Goal: Information Seeking & Learning: Compare options

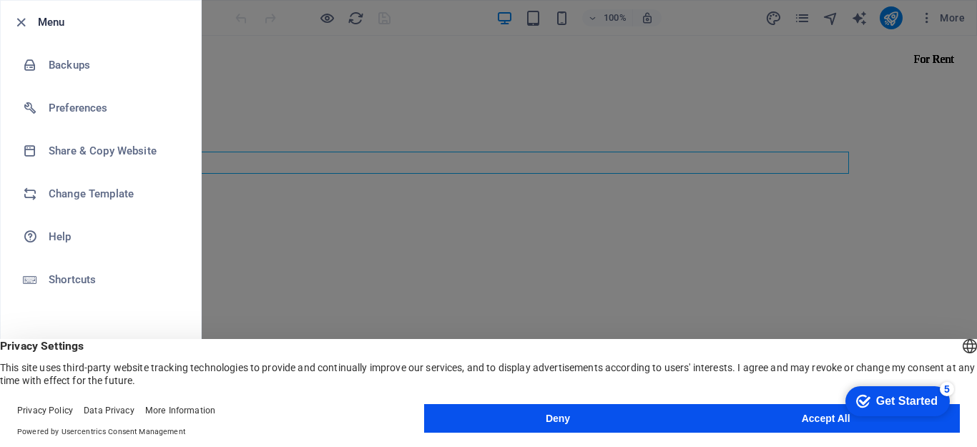
click at [775, 416] on button "Accept All" at bounding box center [825, 418] width 268 height 29
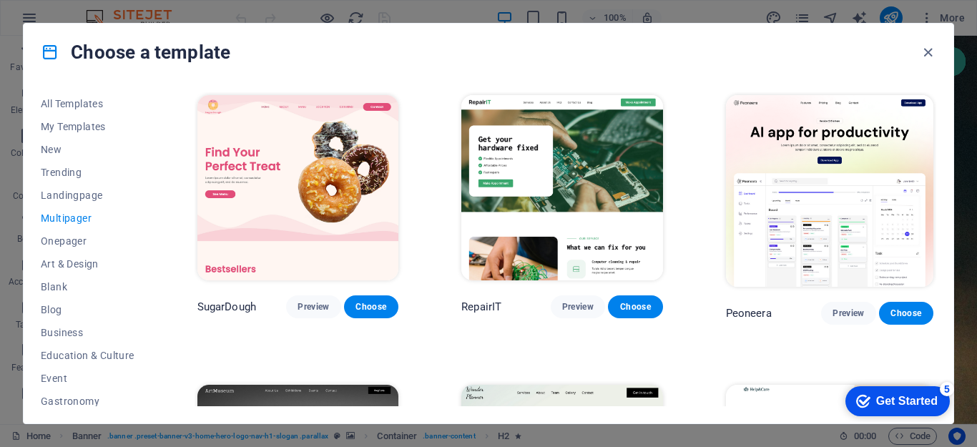
click at [855, 309] on span "Preview" at bounding box center [847, 312] width 31 height 11
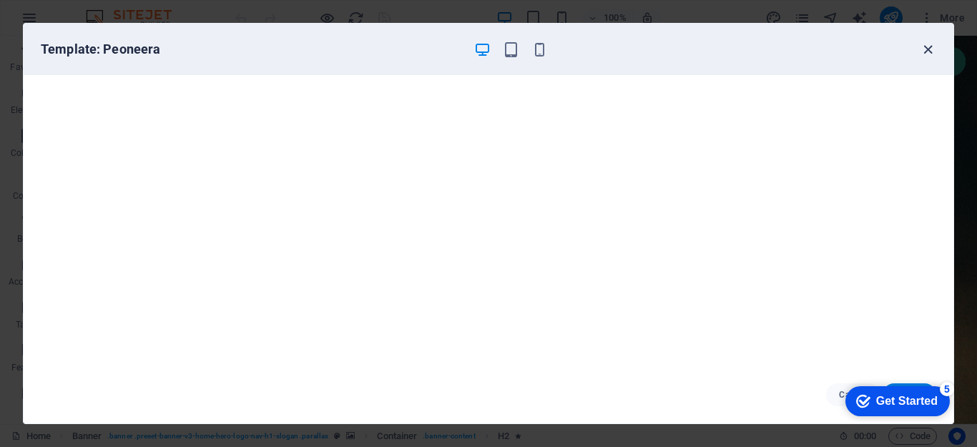
click at [927, 48] on icon "button" at bounding box center [927, 49] width 16 height 16
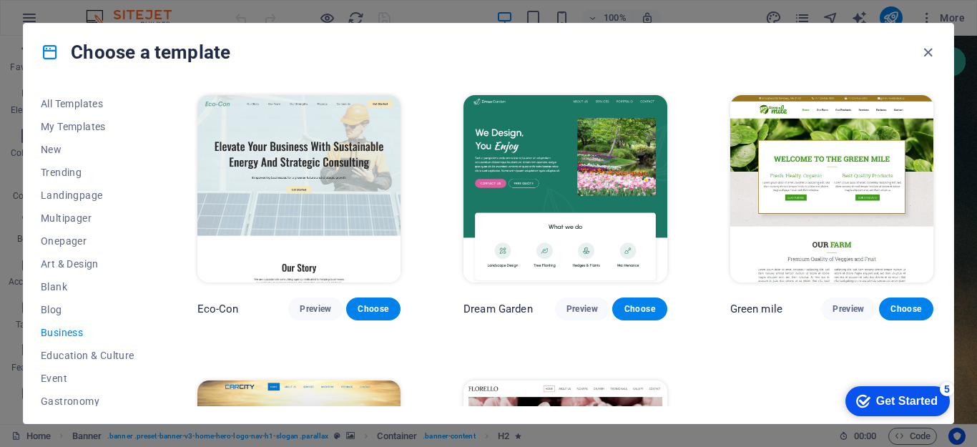
drag, startPoint x: 150, startPoint y: 209, endPoint x: 150, endPoint y: 254, distance: 44.3
click at [150, 254] on div "All Templates My Templates New Trending Landingpage Multipager Onepager Art & D…" at bounding box center [96, 249] width 111 height 314
click at [932, 203] on div "Green mile Preview Choose" at bounding box center [831, 206] width 209 height 228
drag, startPoint x: 936, startPoint y: 204, endPoint x: 929, endPoint y: 268, distance: 63.9
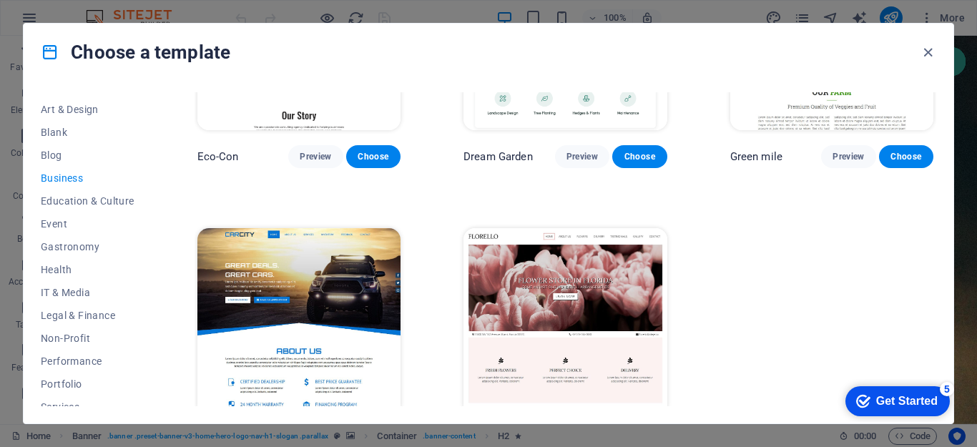
scroll to position [159, 0]
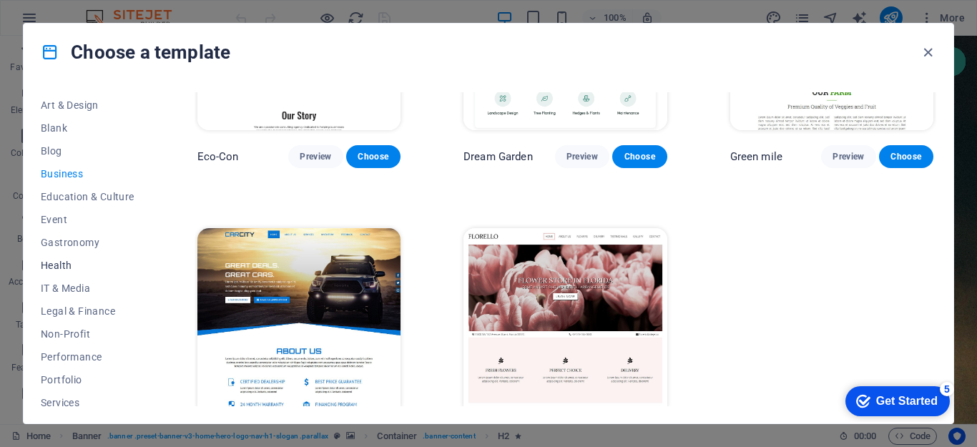
click at [60, 263] on span "Health" at bounding box center [88, 264] width 94 height 11
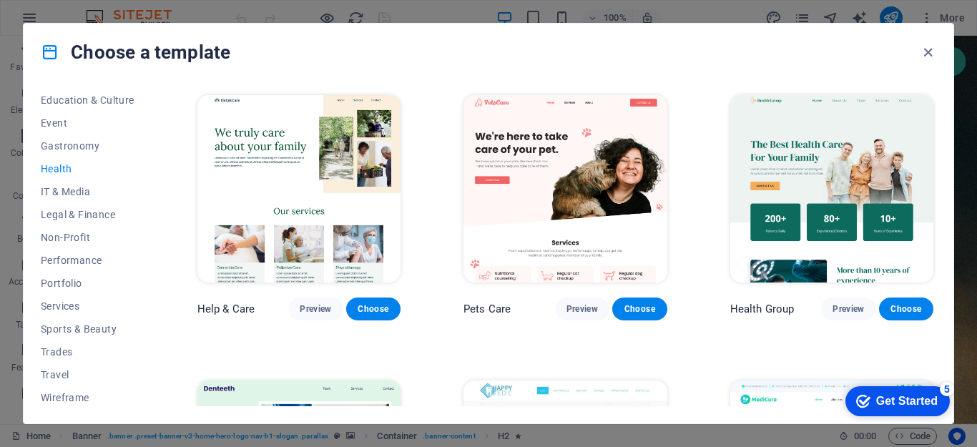
scroll to position [258, 0]
click at [99, 324] on span "Sports & Beauty" at bounding box center [88, 325] width 94 height 11
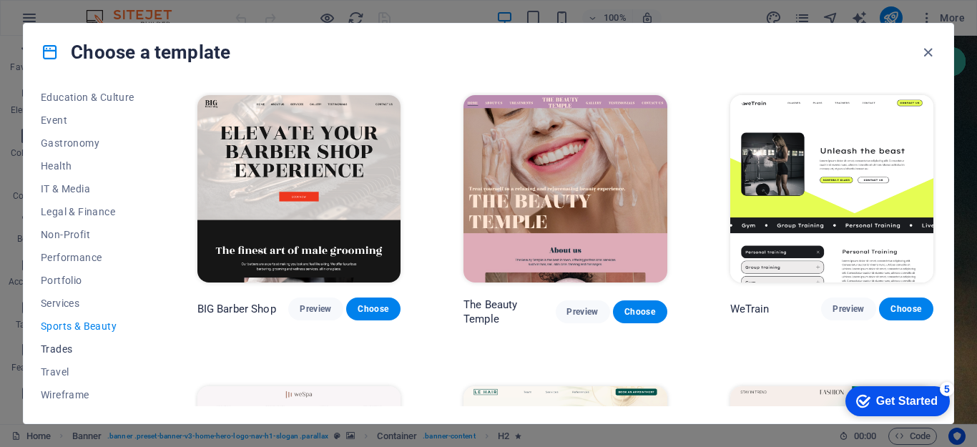
click at [60, 349] on span "Trades" at bounding box center [88, 348] width 94 height 11
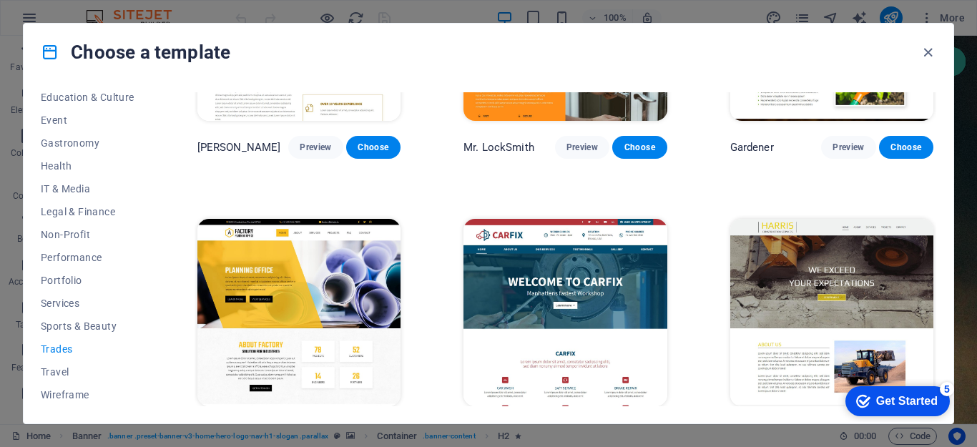
scroll to position [480, 0]
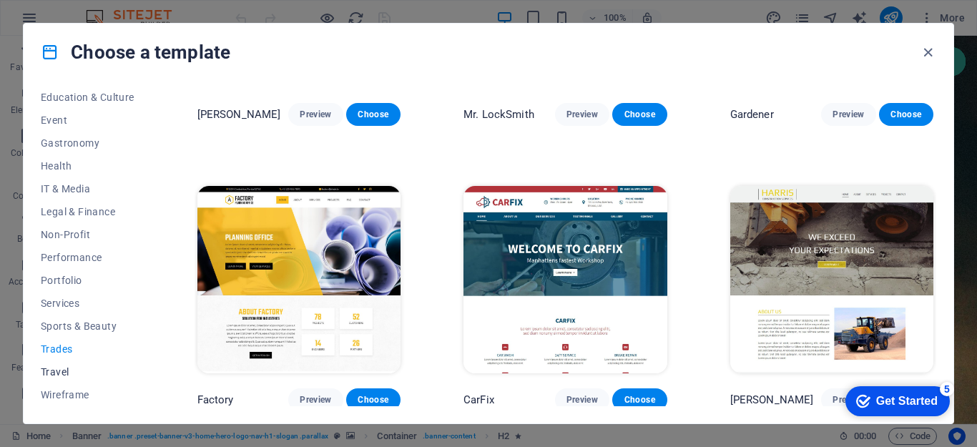
click at [58, 370] on span "Travel" at bounding box center [88, 371] width 94 height 11
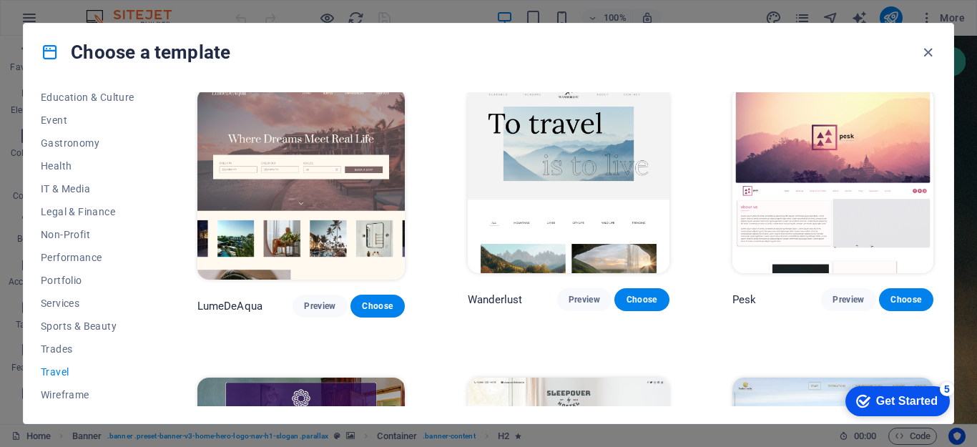
scroll to position [0, 0]
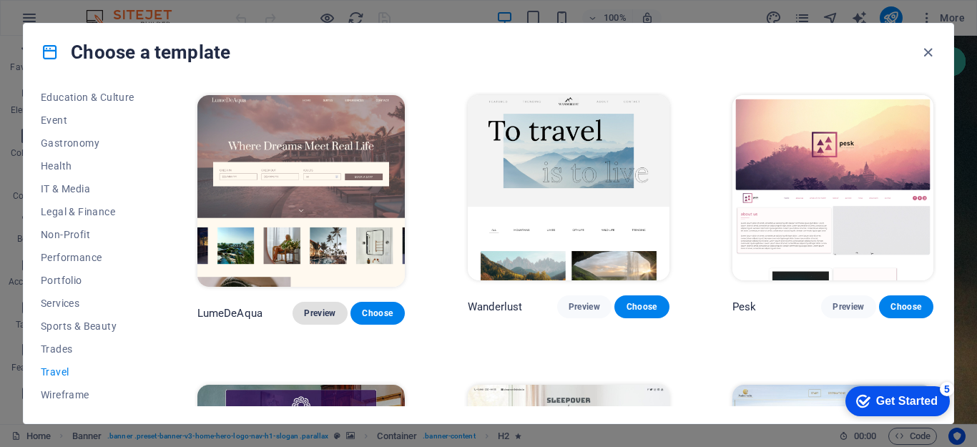
click at [310, 307] on span "Preview" at bounding box center [319, 312] width 31 height 11
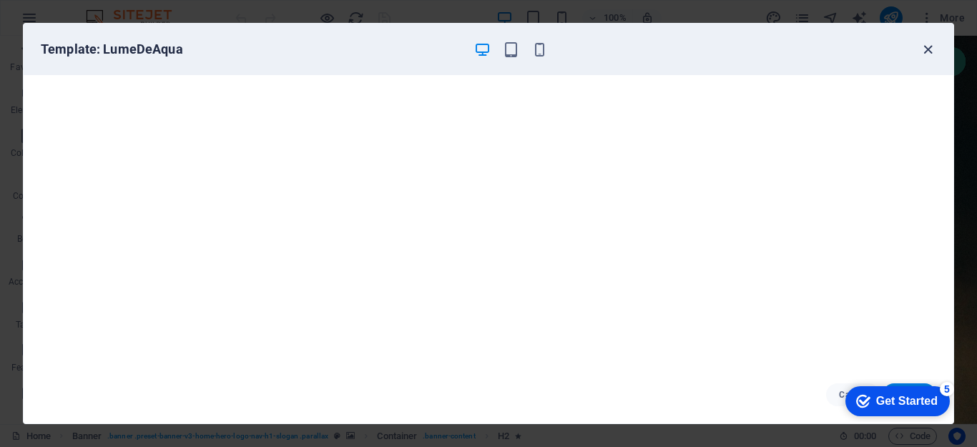
click at [925, 50] on icon "button" at bounding box center [927, 49] width 16 height 16
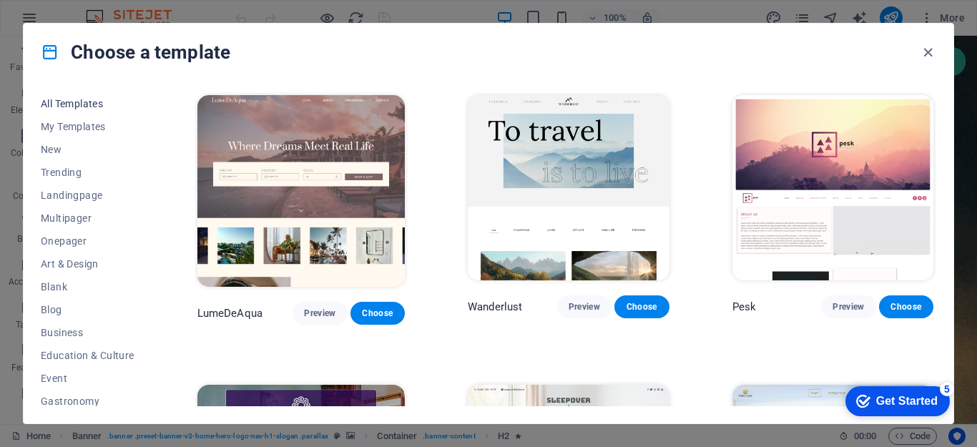
click at [82, 101] on span "All Templates" at bounding box center [88, 103] width 94 height 11
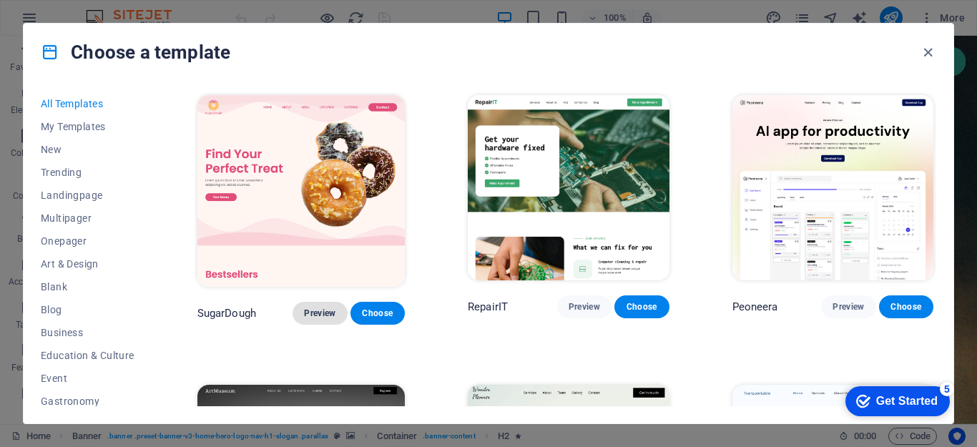
click at [321, 307] on span "Preview" at bounding box center [319, 312] width 31 height 11
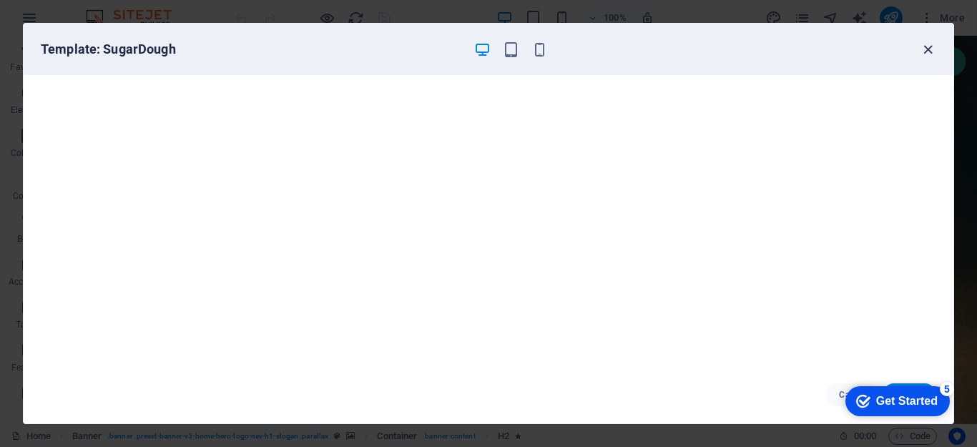
click at [926, 49] on icon "button" at bounding box center [927, 49] width 16 height 16
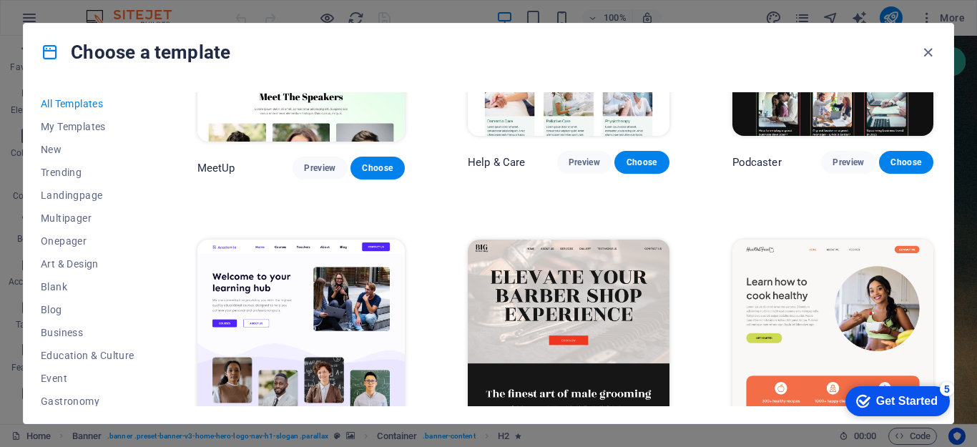
scroll to position [1048, 0]
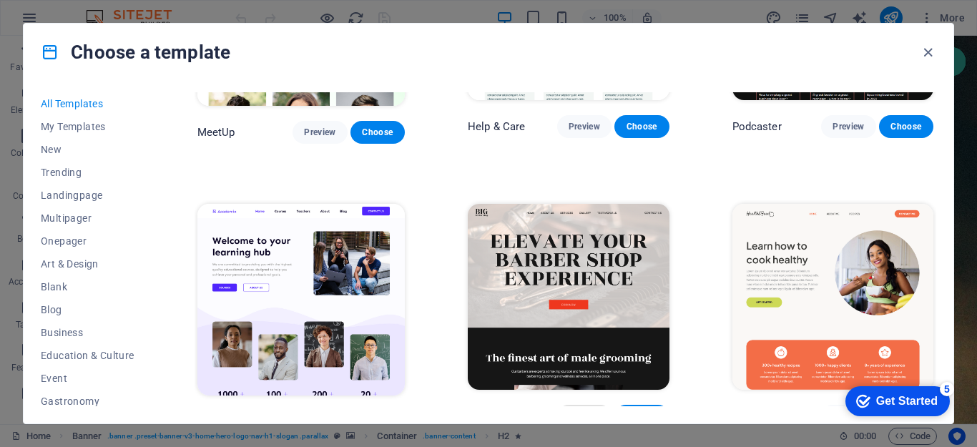
click at [583, 410] on span "Preview" at bounding box center [583, 415] width 31 height 11
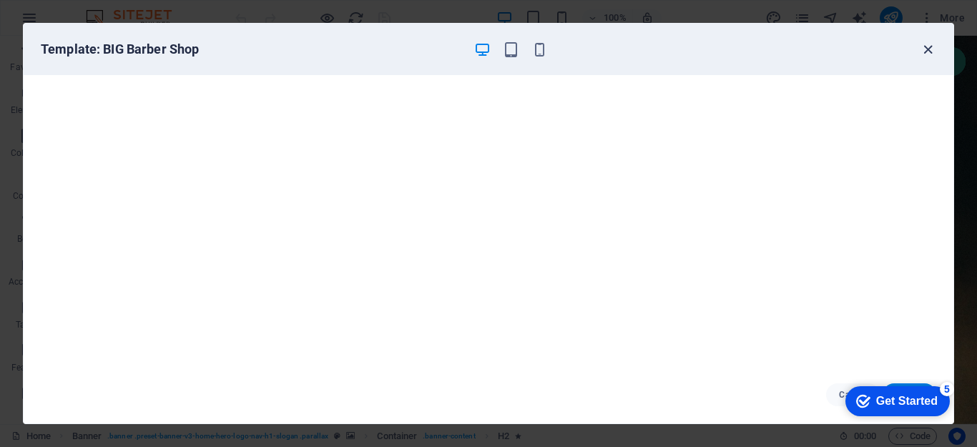
click at [929, 49] on icon "button" at bounding box center [927, 49] width 16 height 16
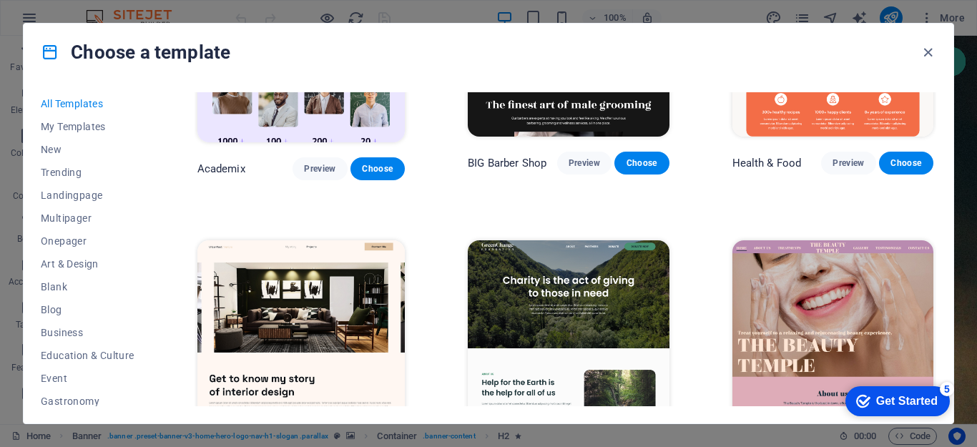
scroll to position [1373, 0]
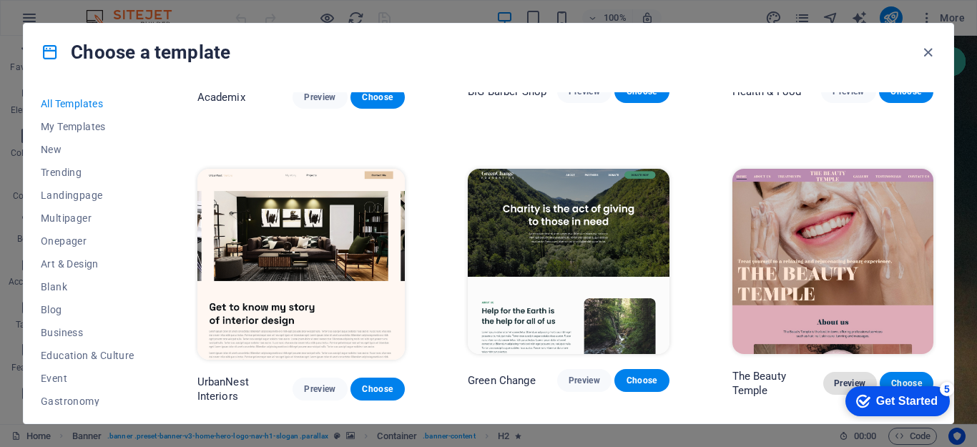
click at [856, 377] on span "Preview" at bounding box center [849, 382] width 31 height 11
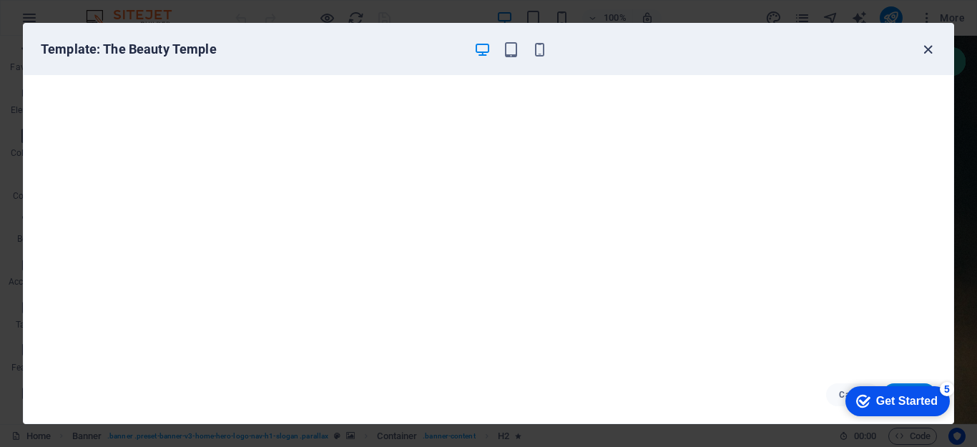
click at [927, 53] on icon "button" at bounding box center [927, 49] width 16 height 16
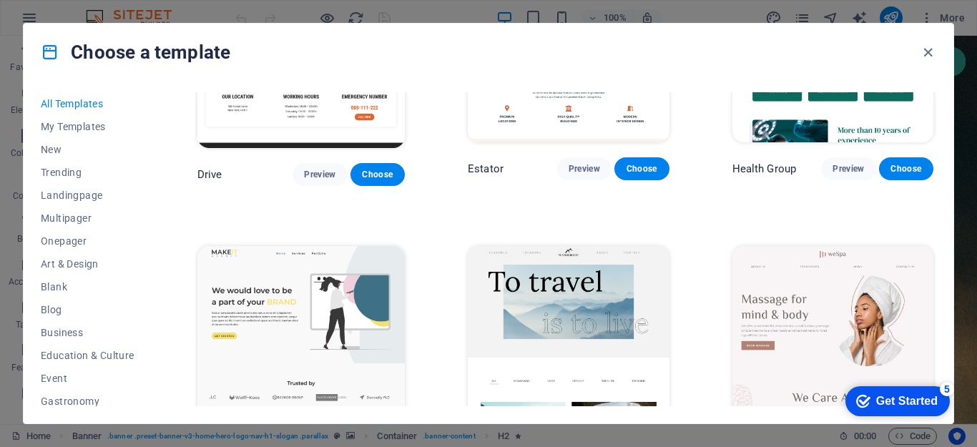
scroll to position [2819, 0]
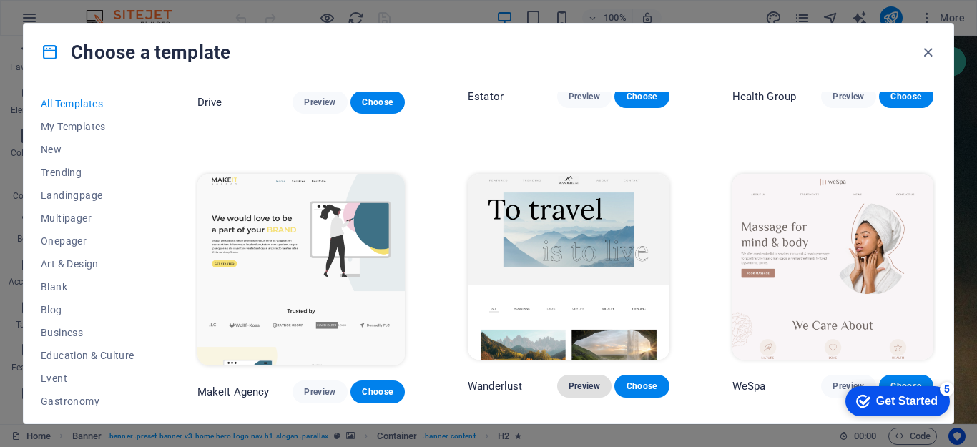
click at [579, 380] on span "Preview" at bounding box center [583, 385] width 31 height 11
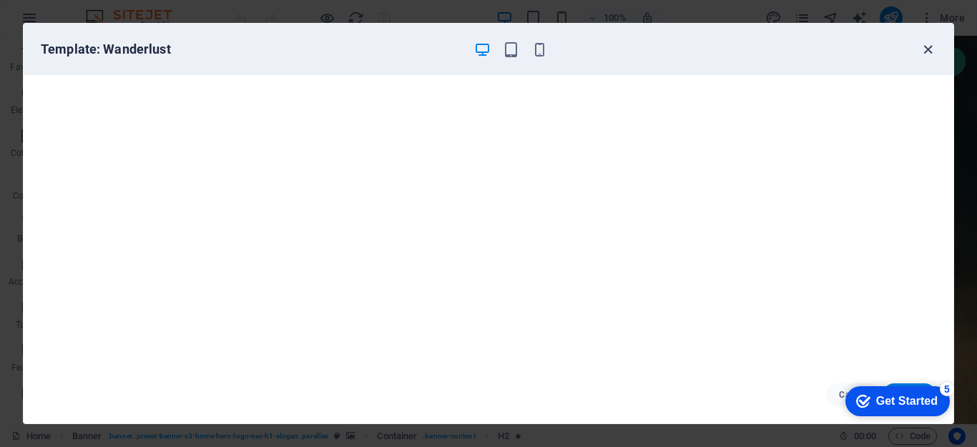
click at [924, 51] on icon "button" at bounding box center [927, 49] width 16 height 16
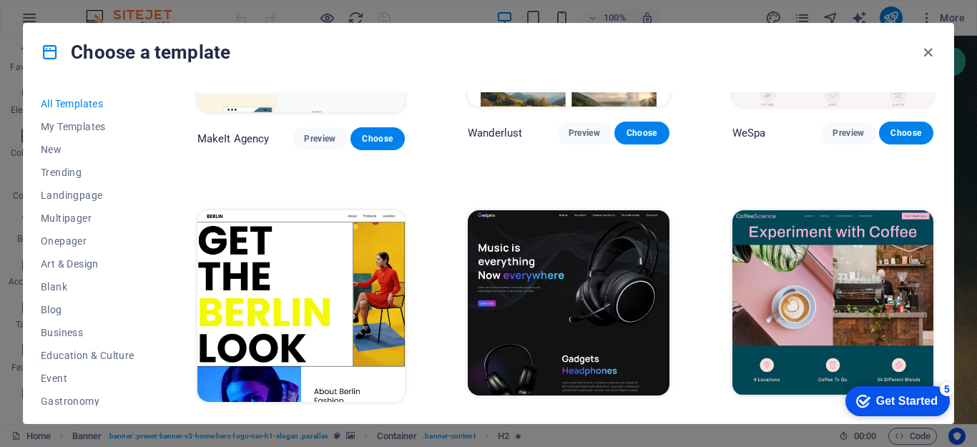
scroll to position [3108, 0]
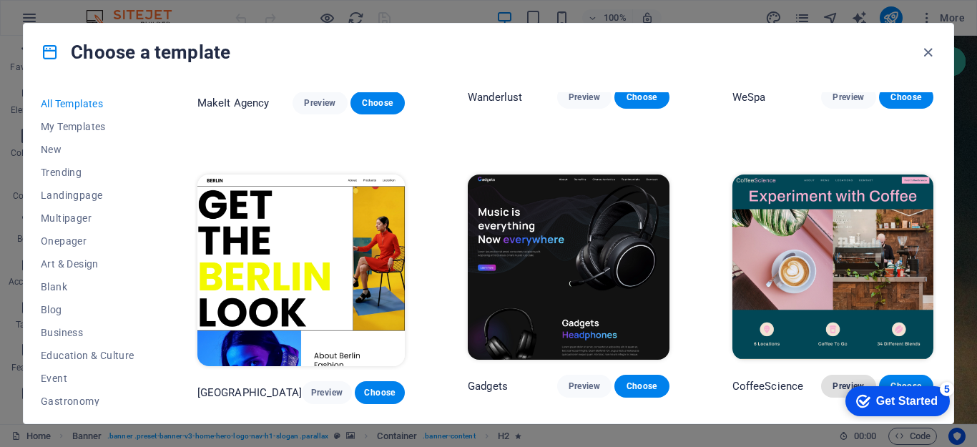
click at [844, 380] on span "Preview" at bounding box center [847, 385] width 31 height 11
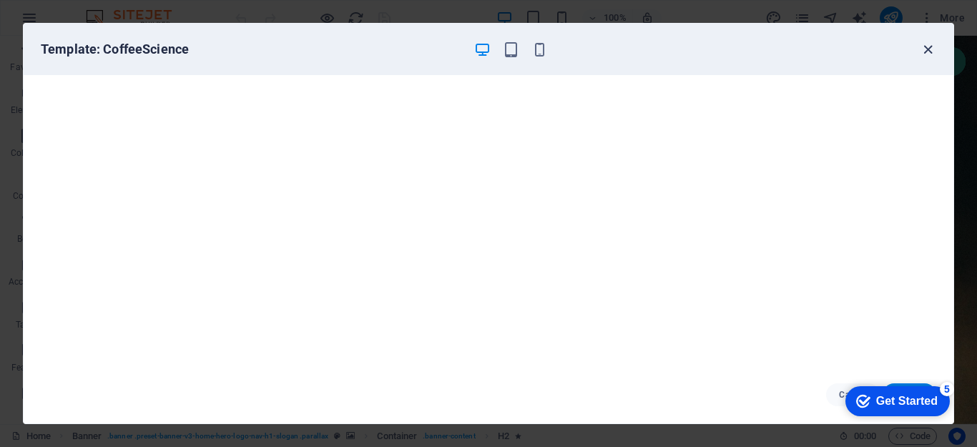
click at [926, 49] on icon "button" at bounding box center [927, 49] width 16 height 16
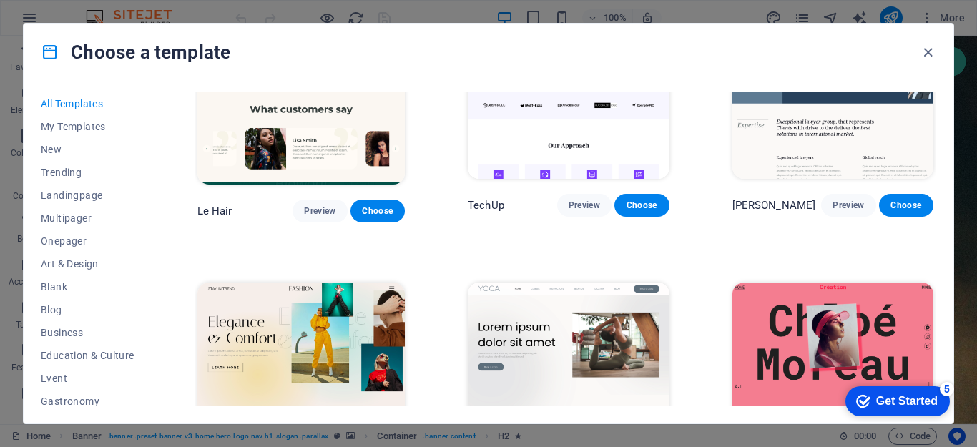
scroll to position [4191, 0]
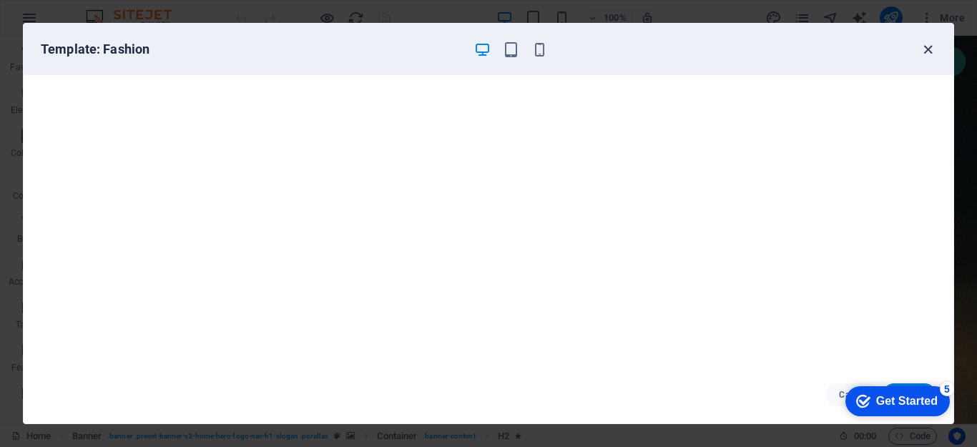
click at [924, 49] on icon "button" at bounding box center [927, 49] width 16 height 16
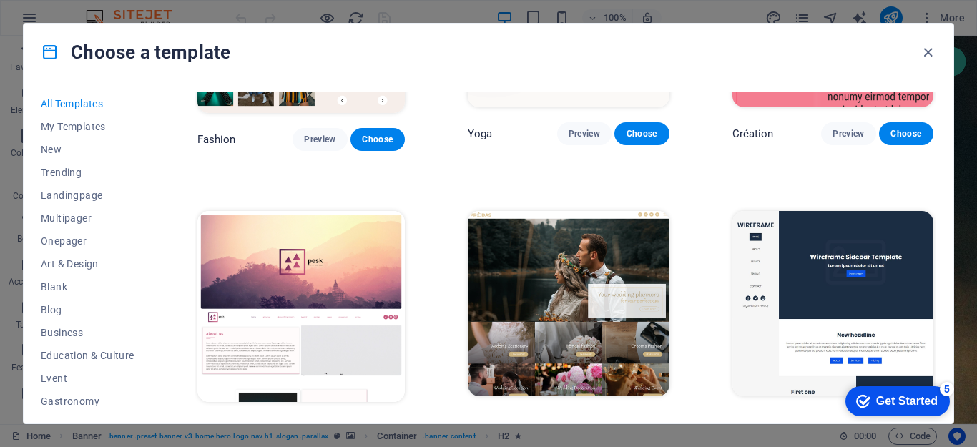
scroll to position [4553, 0]
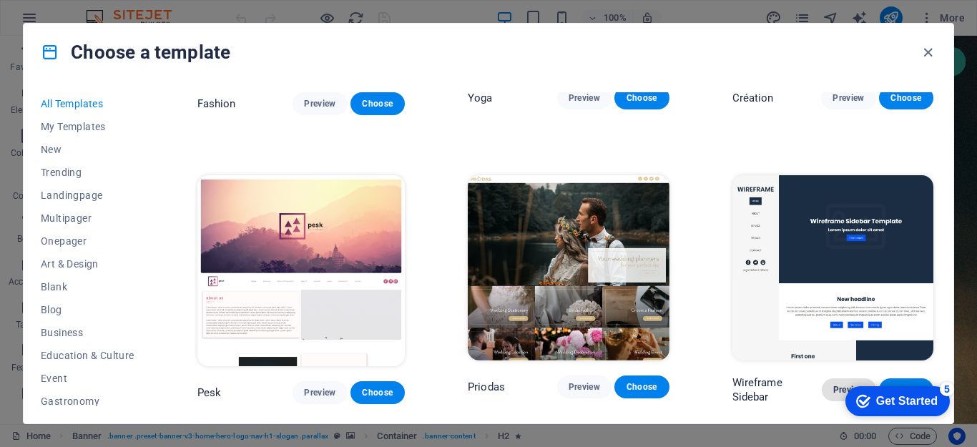
click at [841, 384] on span "Preview" at bounding box center [848, 389] width 31 height 11
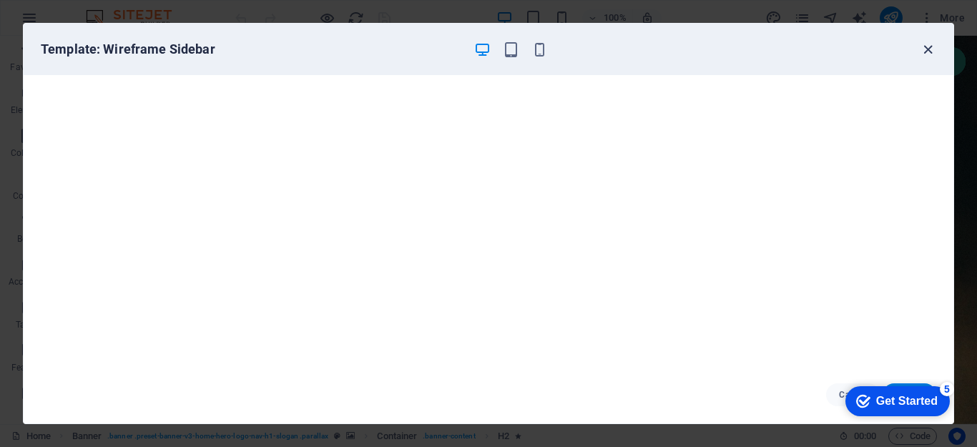
click at [929, 49] on icon "button" at bounding box center [927, 49] width 16 height 16
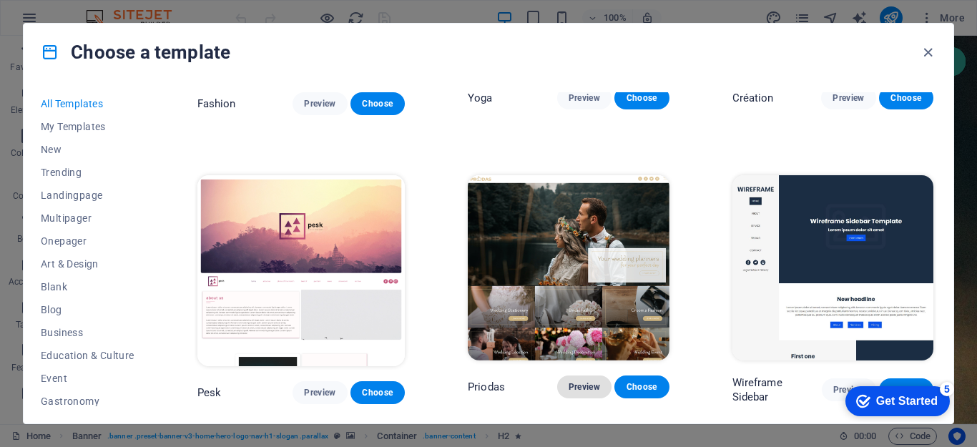
click at [578, 381] on span "Preview" at bounding box center [583, 386] width 31 height 11
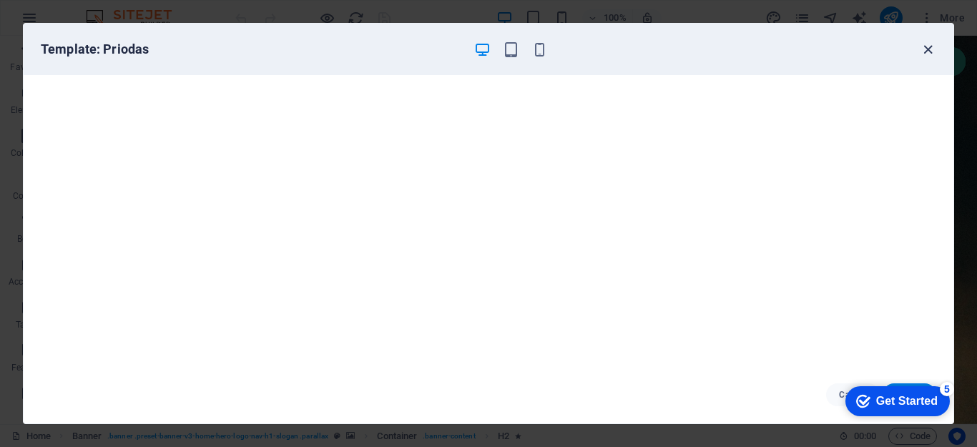
click at [930, 49] on icon "button" at bounding box center [927, 49] width 16 height 16
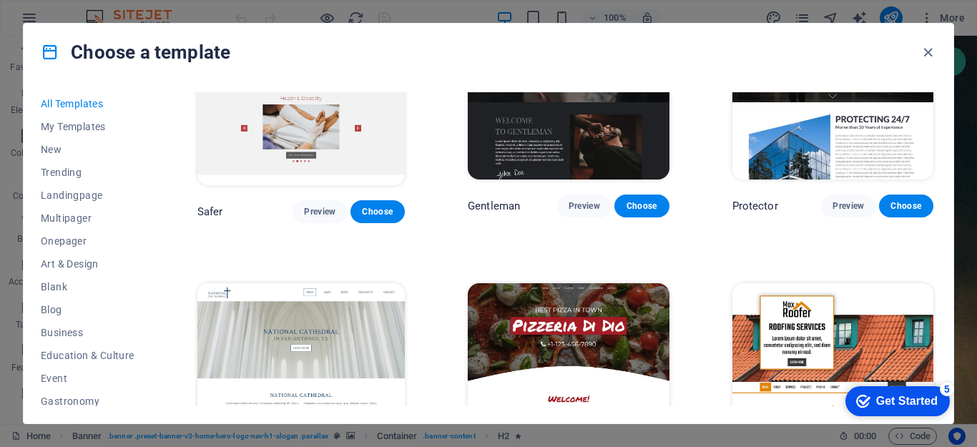
scroll to position [5674, 0]
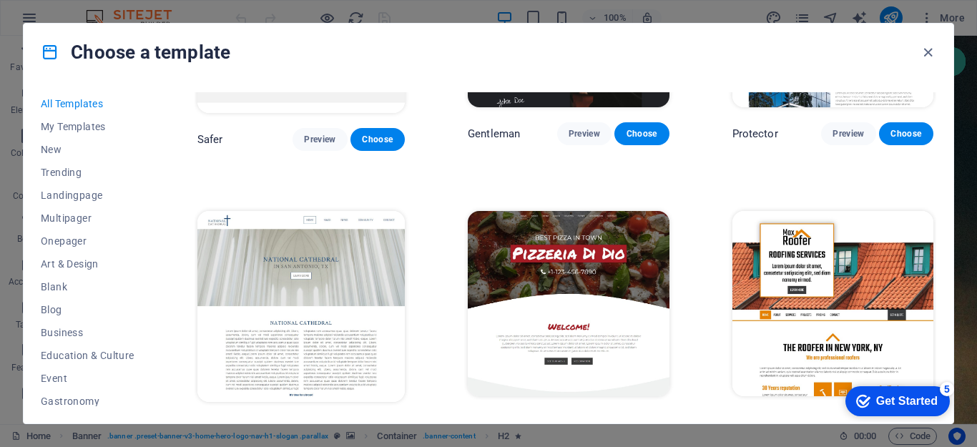
click at [577, 417] on span "Preview" at bounding box center [583, 422] width 31 height 11
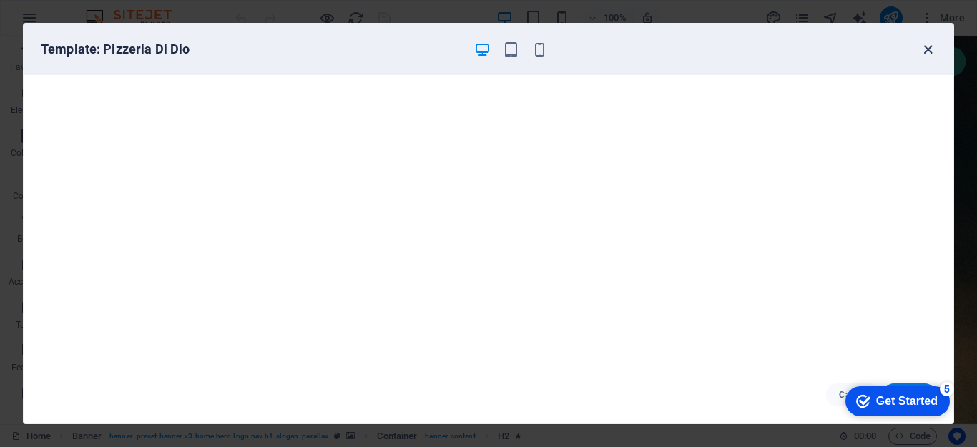
click at [928, 46] on icon "button" at bounding box center [927, 49] width 16 height 16
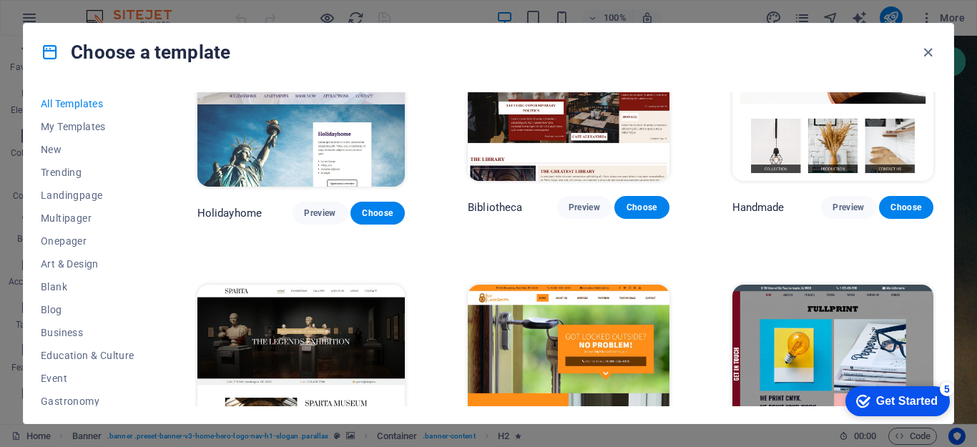
scroll to position [7661, 0]
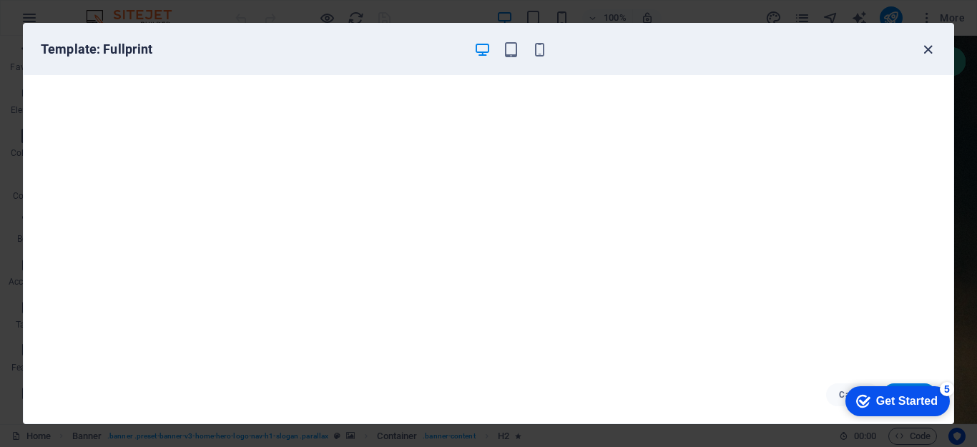
click at [926, 51] on icon "button" at bounding box center [927, 49] width 16 height 16
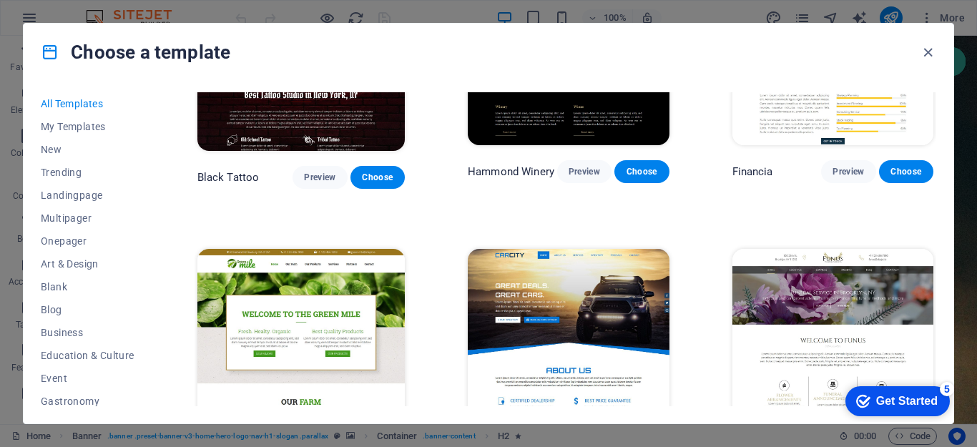
scroll to position [8275, 0]
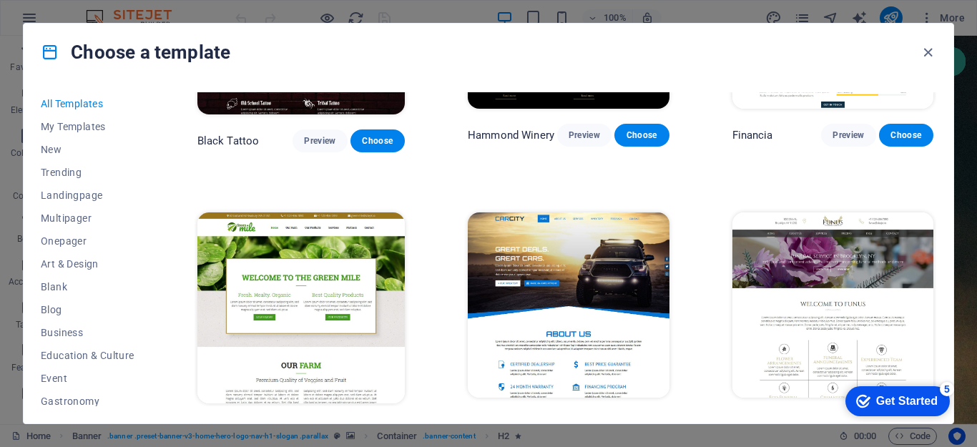
drag, startPoint x: 936, startPoint y: 264, endPoint x: 937, endPoint y: 271, distance: 7.3
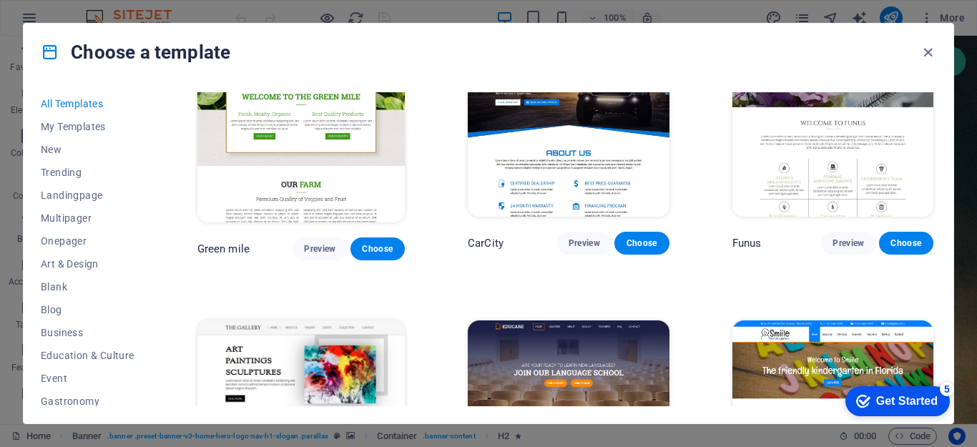
scroll to position [8528, 0]
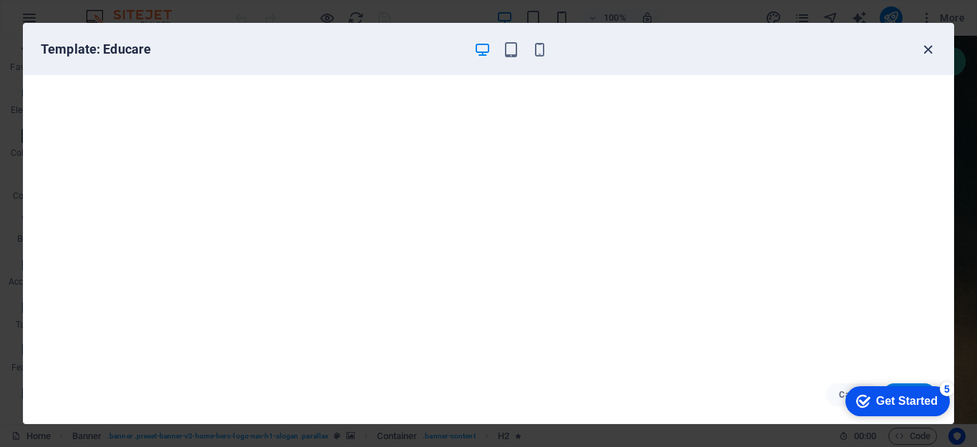
click at [926, 49] on icon "button" at bounding box center [927, 49] width 16 height 16
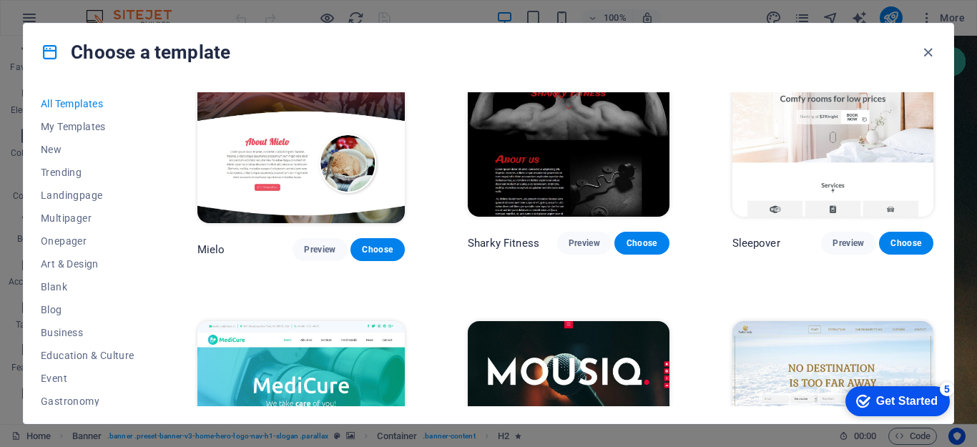
scroll to position [9070, 0]
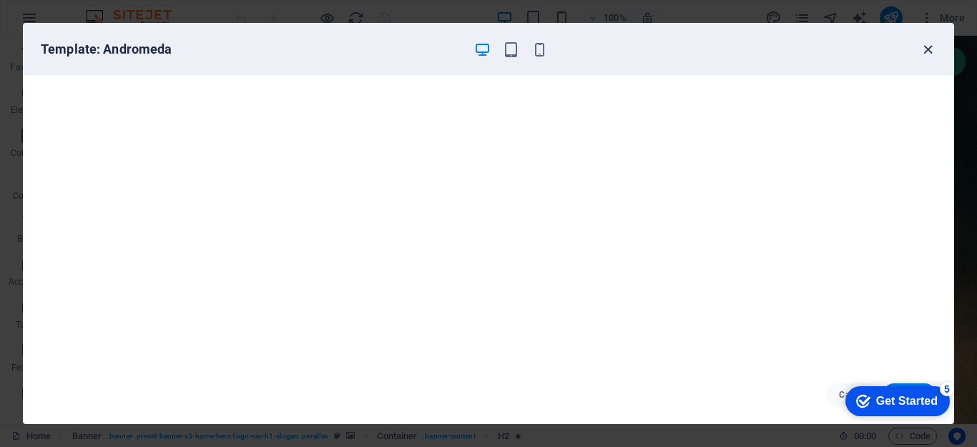
click at [929, 47] on icon "button" at bounding box center [927, 49] width 16 height 16
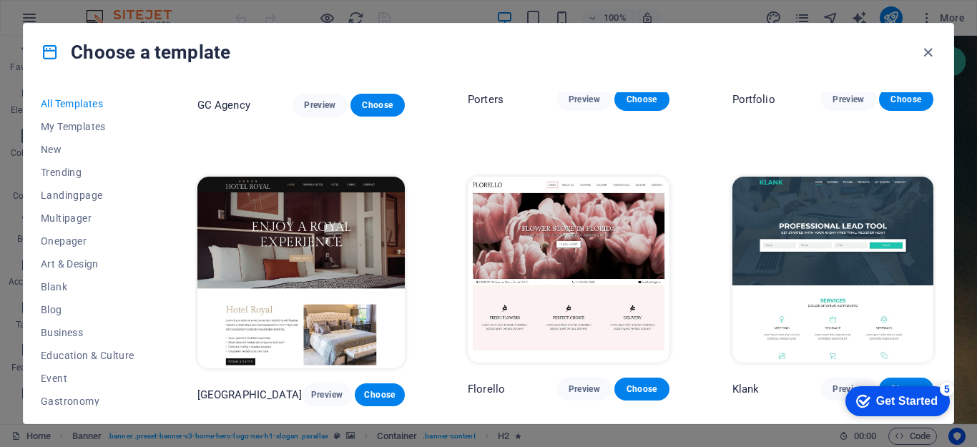
scroll to position [10732, 0]
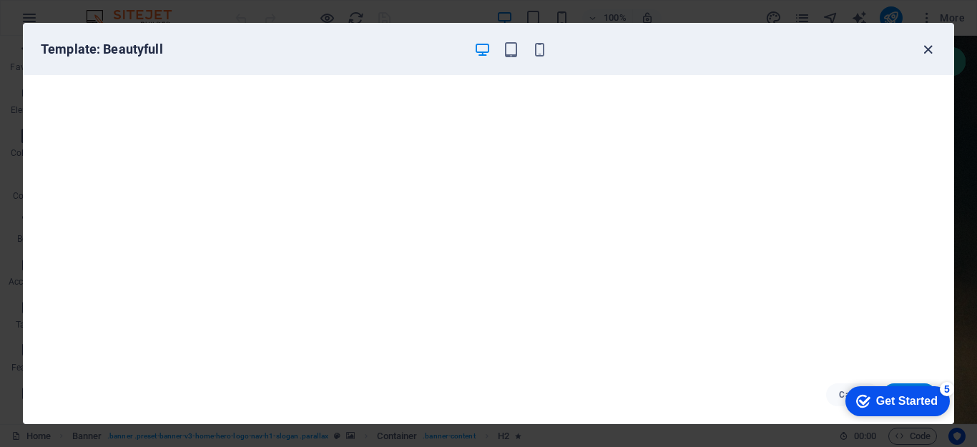
click at [927, 49] on icon "button" at bounding box center [927, 49] width 16 height 16
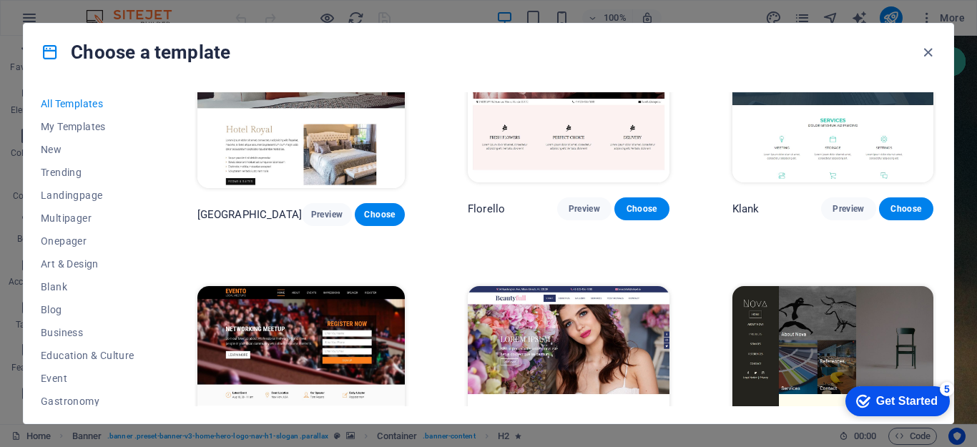
scroll to position [10877, 0]
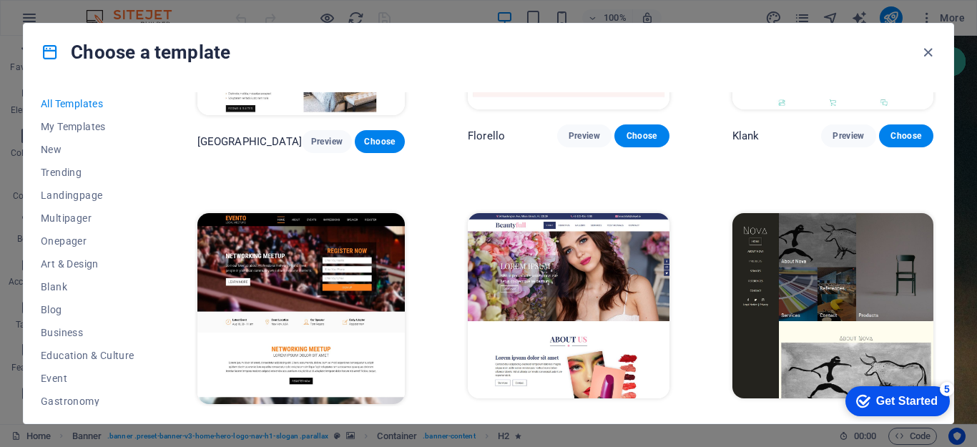
click at [847, 419] on span "Preview" at bounding box center [847, 424] width 31 height 11
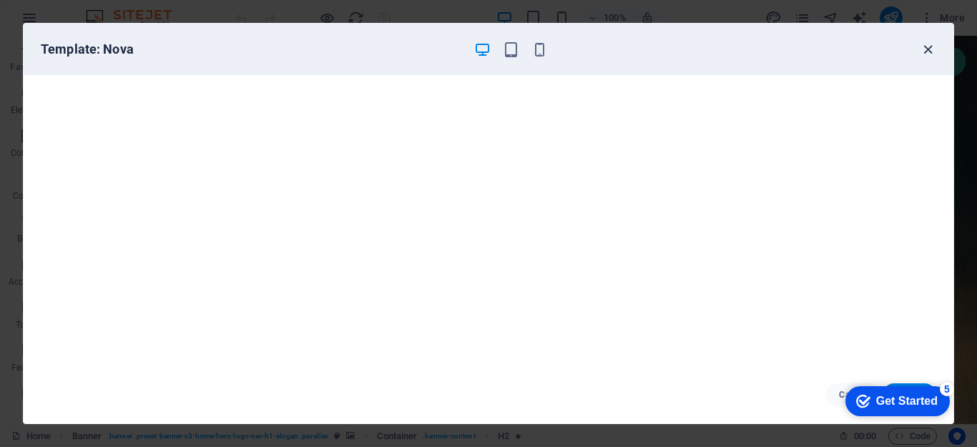
click at [927, 49] on icon "button" at bounding box center [927, 49] width 16 height 16
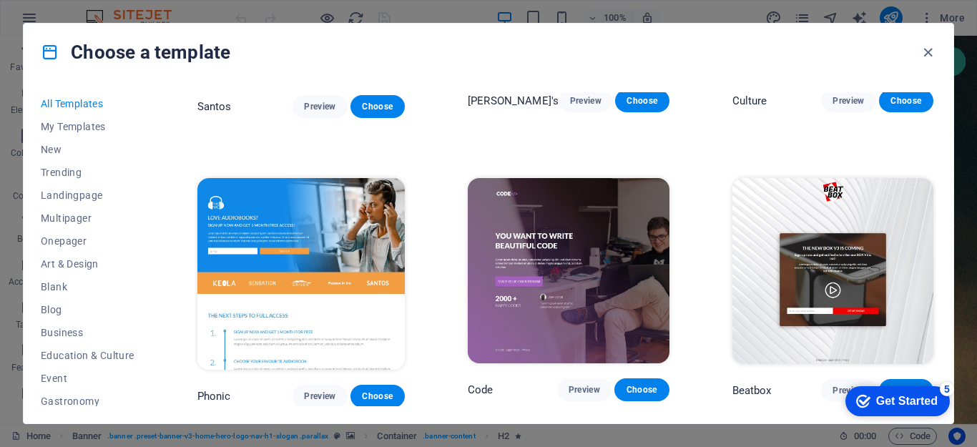
scroll to position [13370, 0]
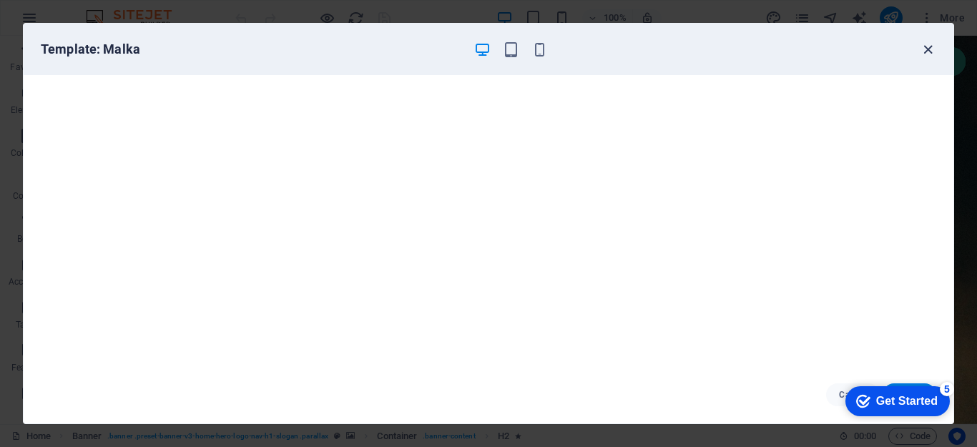
click at [925, 50] on icon "button" at bounding box center [927, 49] width 16 height 16
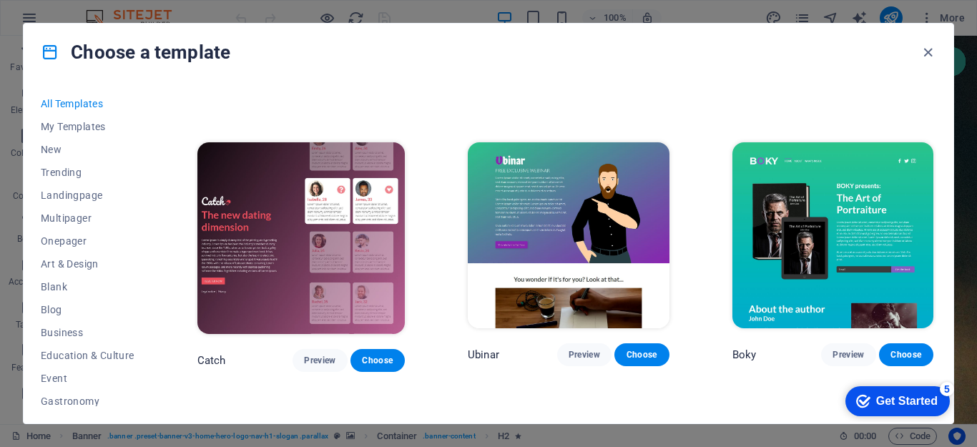
scroll to position [15032, 0]
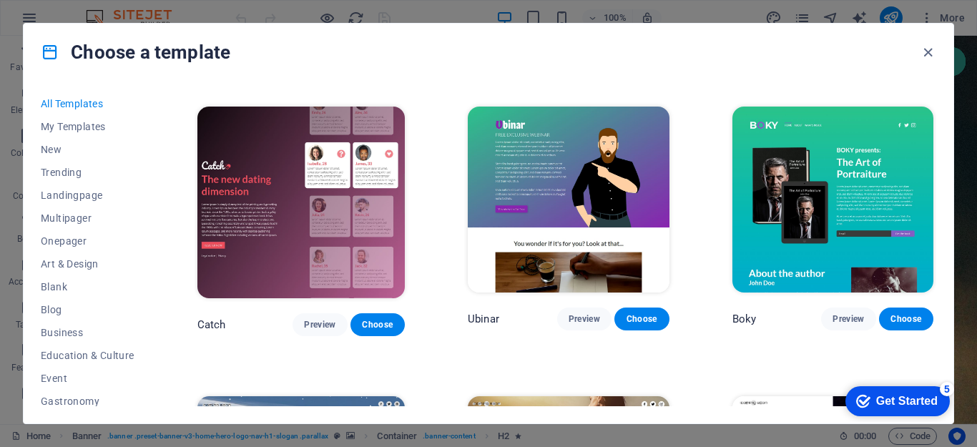
drag, startPoint x: 934, startPoint y: 360, endPoint x: 104, endPoint y: 14, distance: 898.9
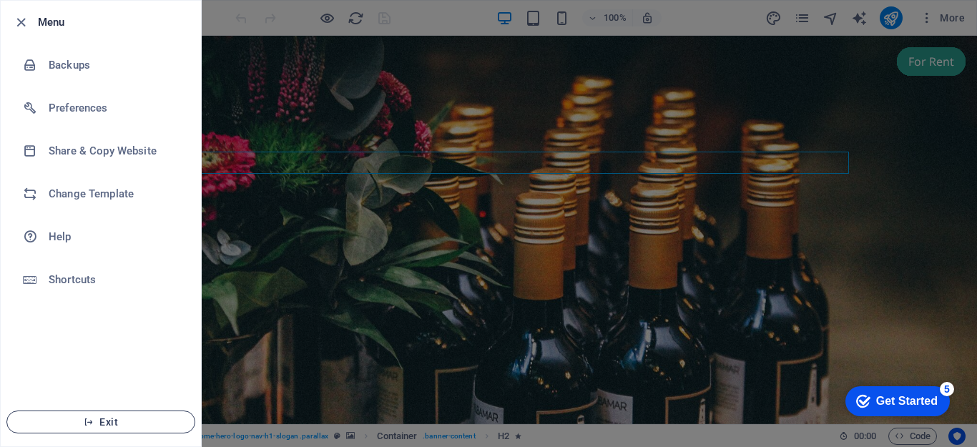
click at [102, 421] on span "Exit" at bounding box center [101, 421] width 164 height 11
